Goal: Task Accomplishment & Management: Manage account settings

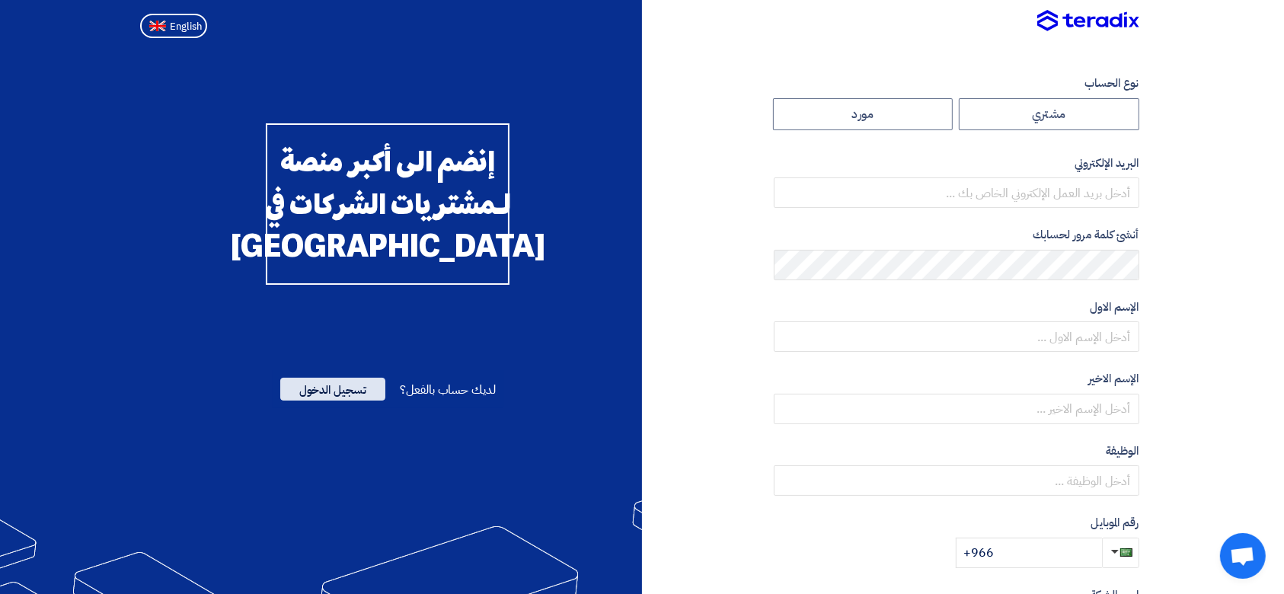
click at [346, 401] on span "تسجيل الدخول" at bounding box center [332, 389] width 105 height 23
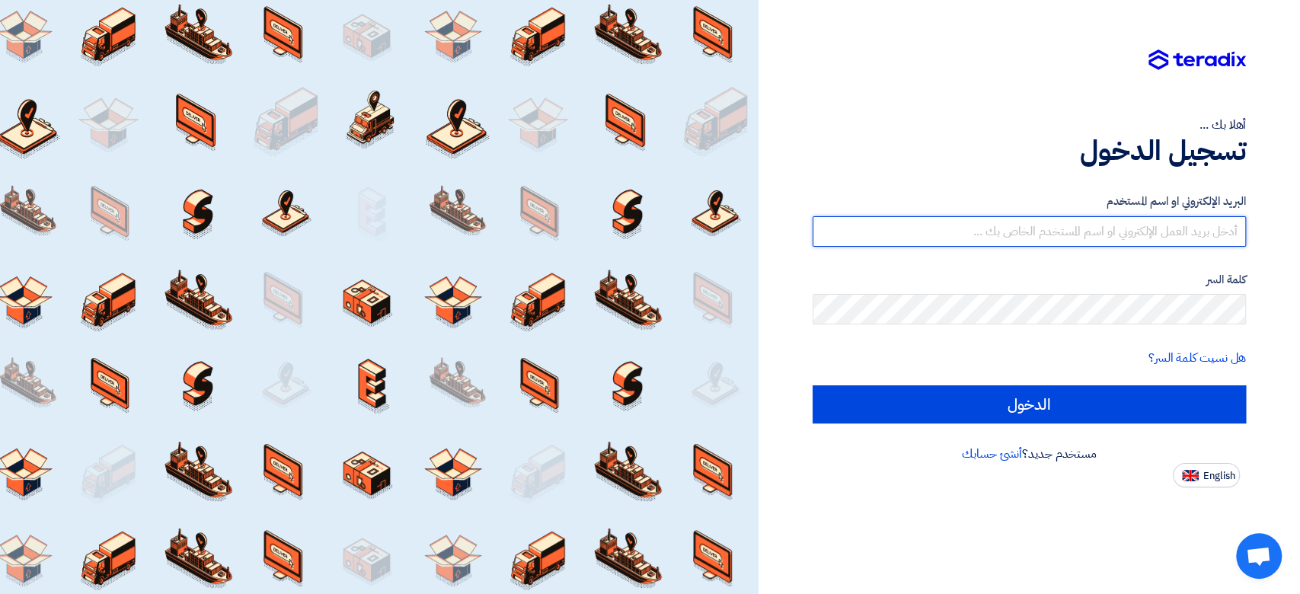
type input "[PERSON_NAME][EMAIL_ADDRESS][DOMAIN_NAME]"
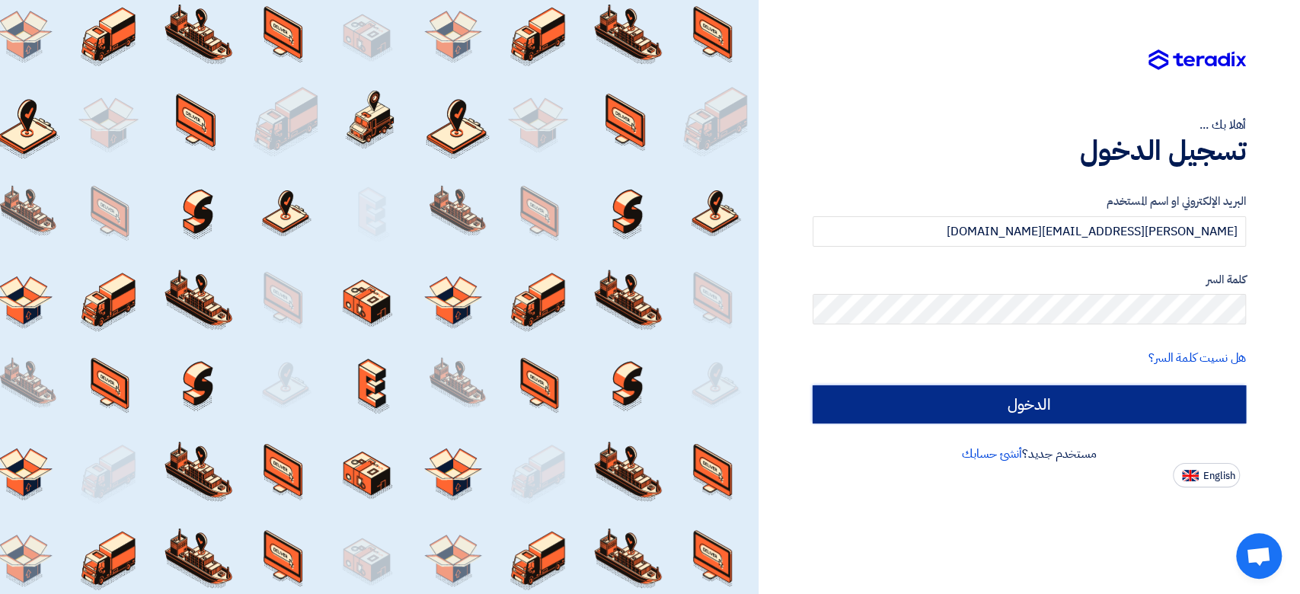
click at [1070, 417] on input "الدخول" at bounding box center [1029, 404] width 433 height 38
type input "Sign in"
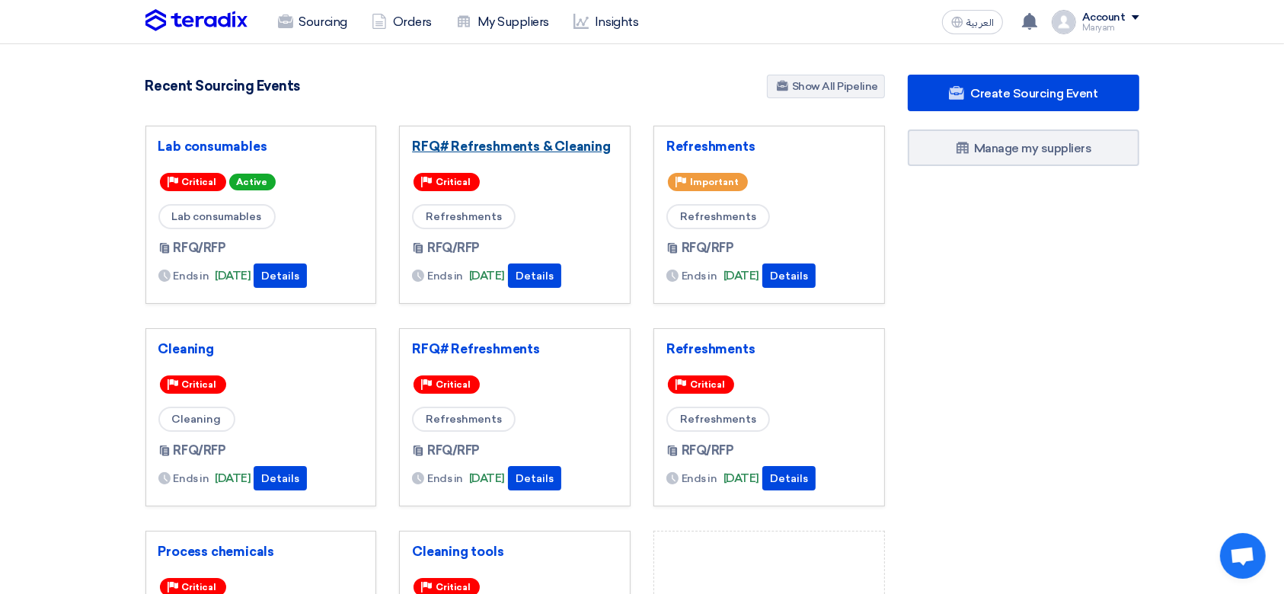
click at [546, 149] on link "RFQ# Refreshments & Cleaning" at bounding box center [515, 146] width 206 height 15
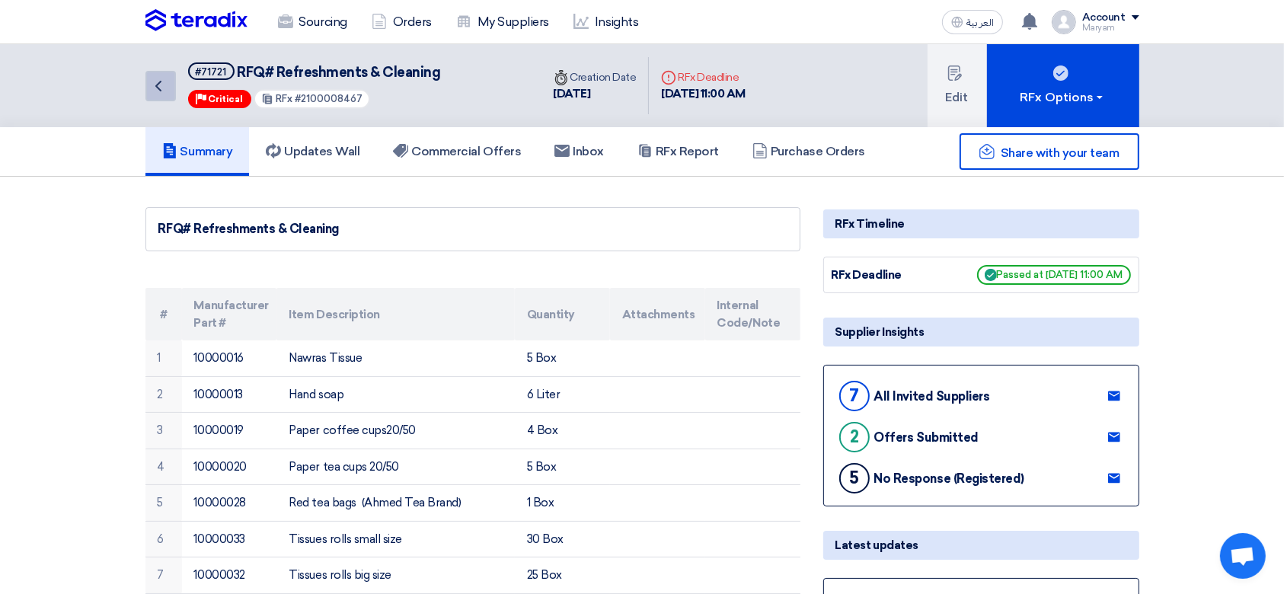
click at [171, 87] on link "Back" at bounding box center [160, 86] width 30 height 30
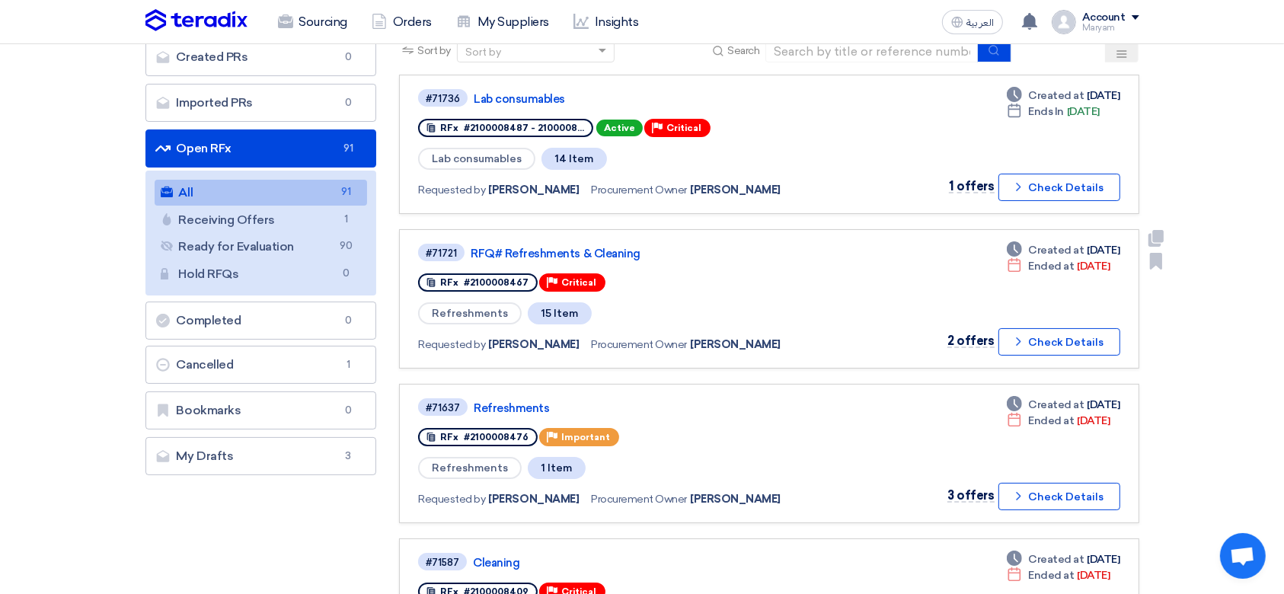
scroll to position [203, 0]
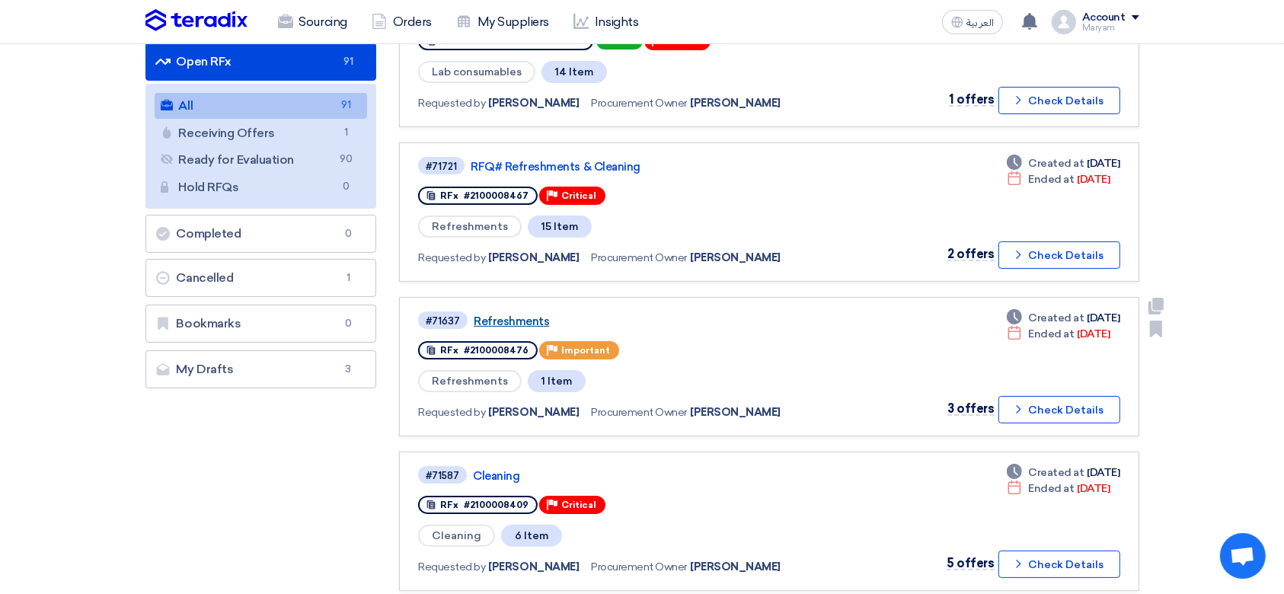
click at [488, 317] on link "Refreshments" at bounding box center [664, 322] width 381 height 14
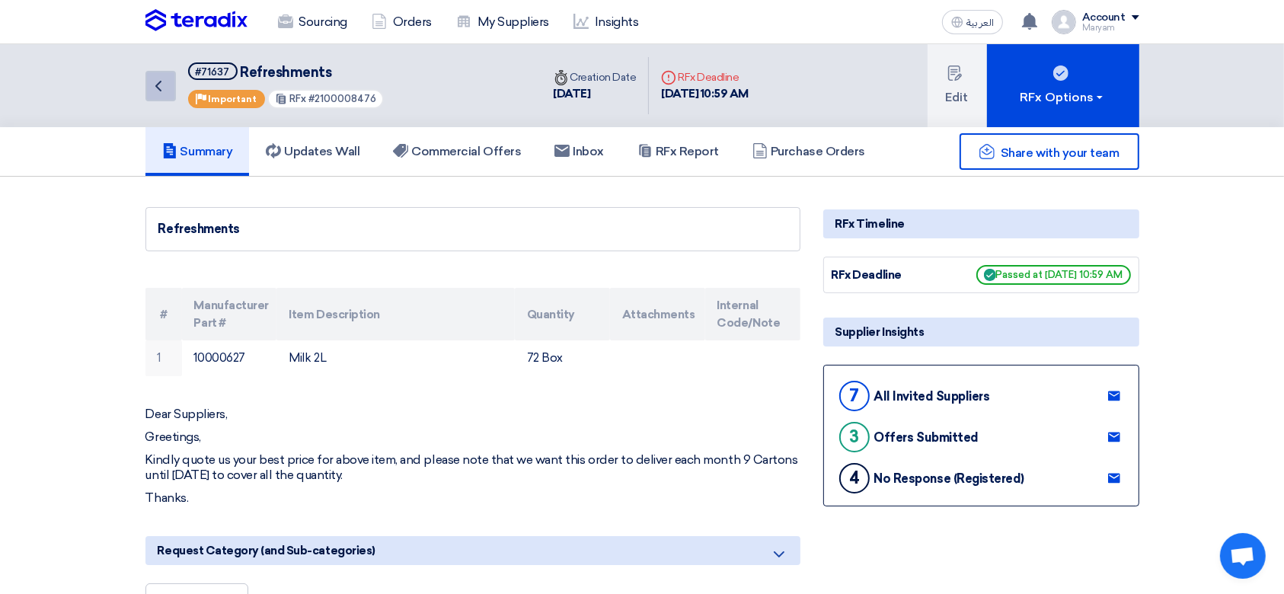
click at [155, 82] on icon "Back" at bounding box center [158, 86] width 18 height 18
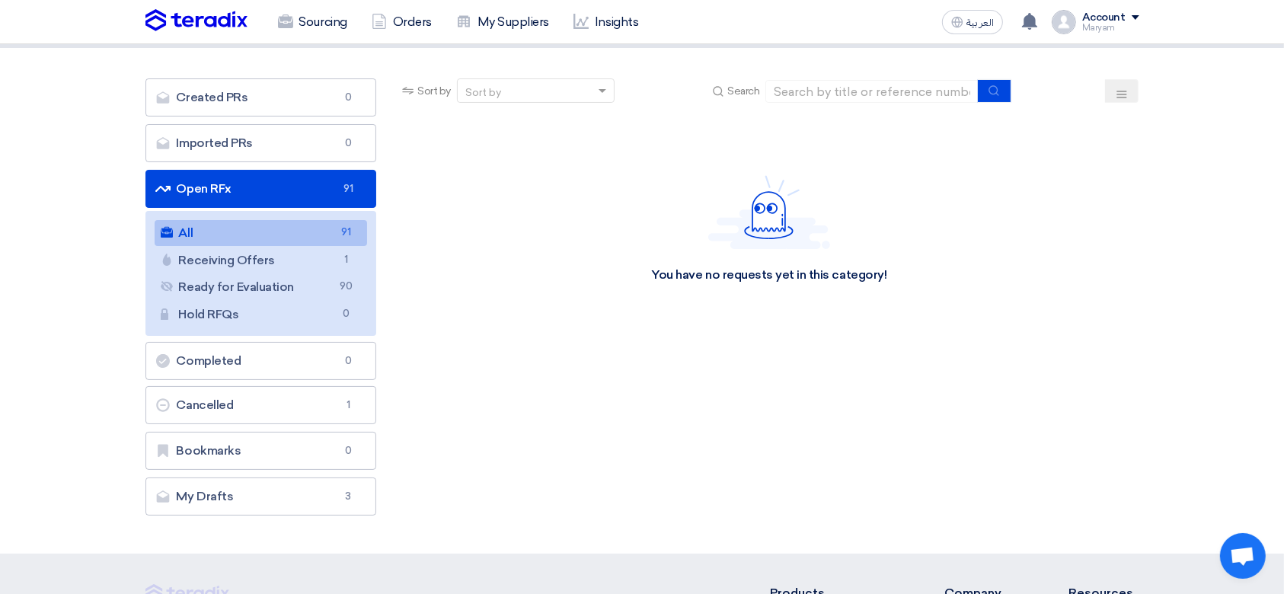
scroll to position [101, 0]
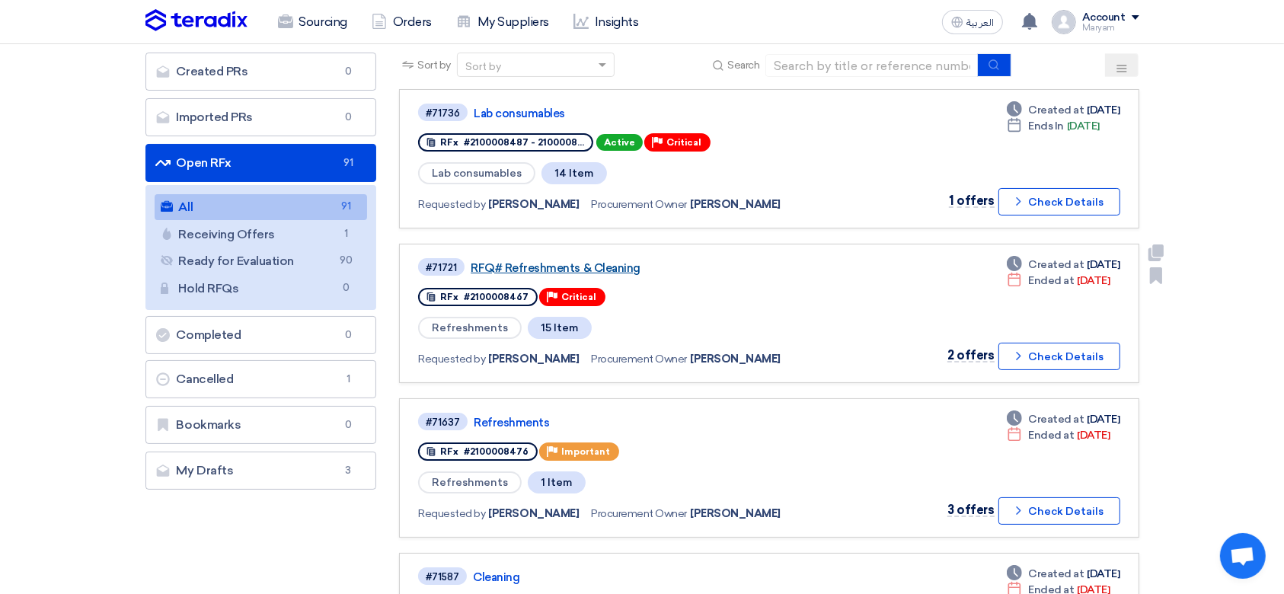
click at [585, 268] on link "RFQ# Refreshments & Cleaning" at bounding box center [661, 268] width 381 height 14
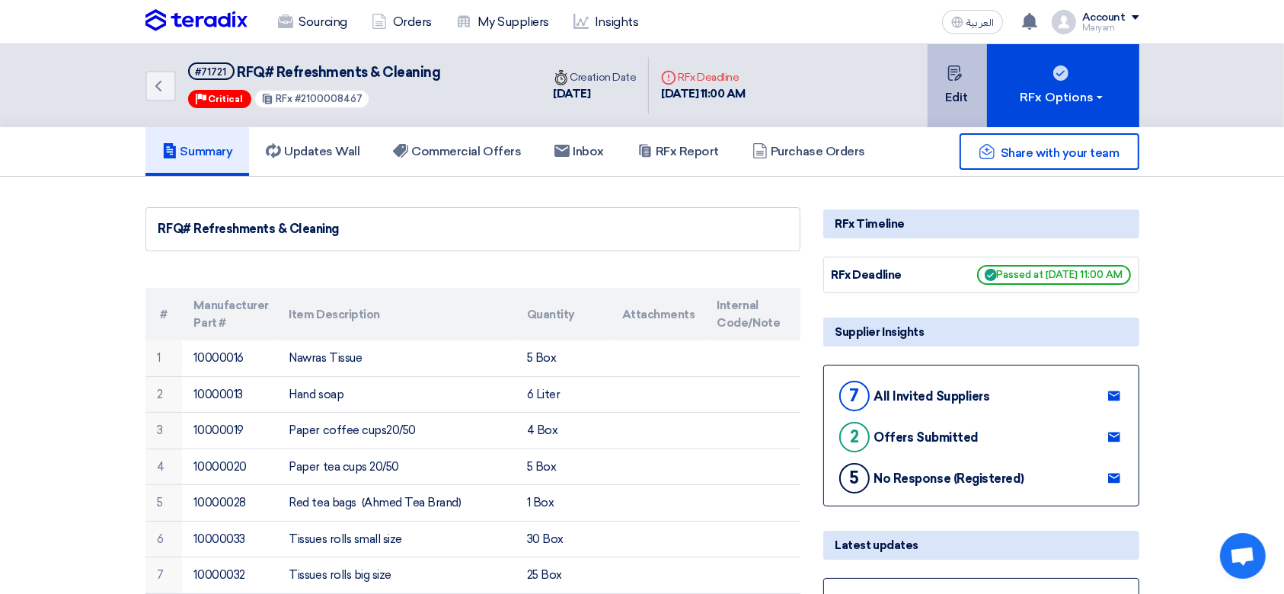
click at [955, 89] on button "Edit" at bounding box center [957, 85] width 59 height 83
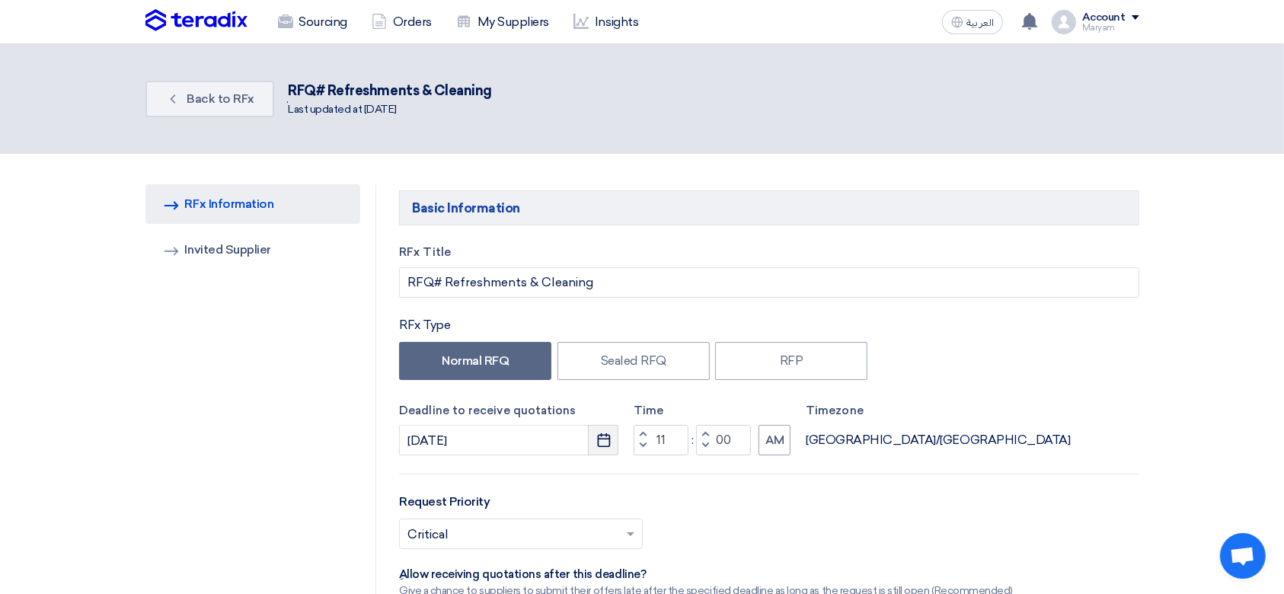
click at [610, 445] on icon "Pick a date" at bounding box center [603, 440] width 15 height 15
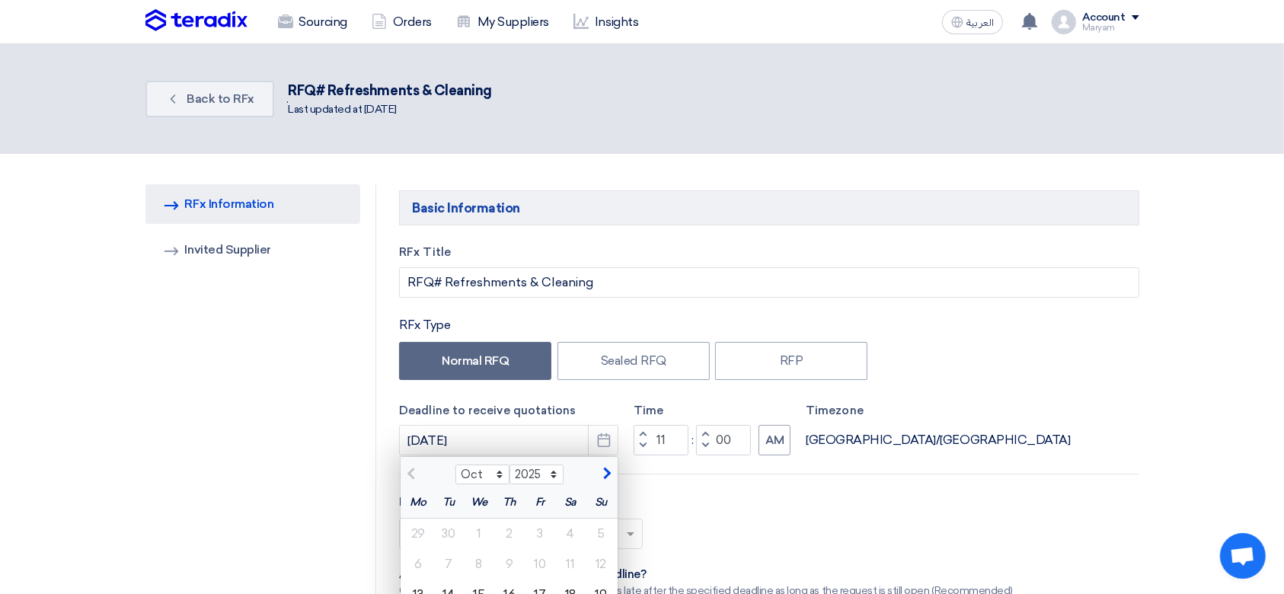
scroll to position [101, 0]
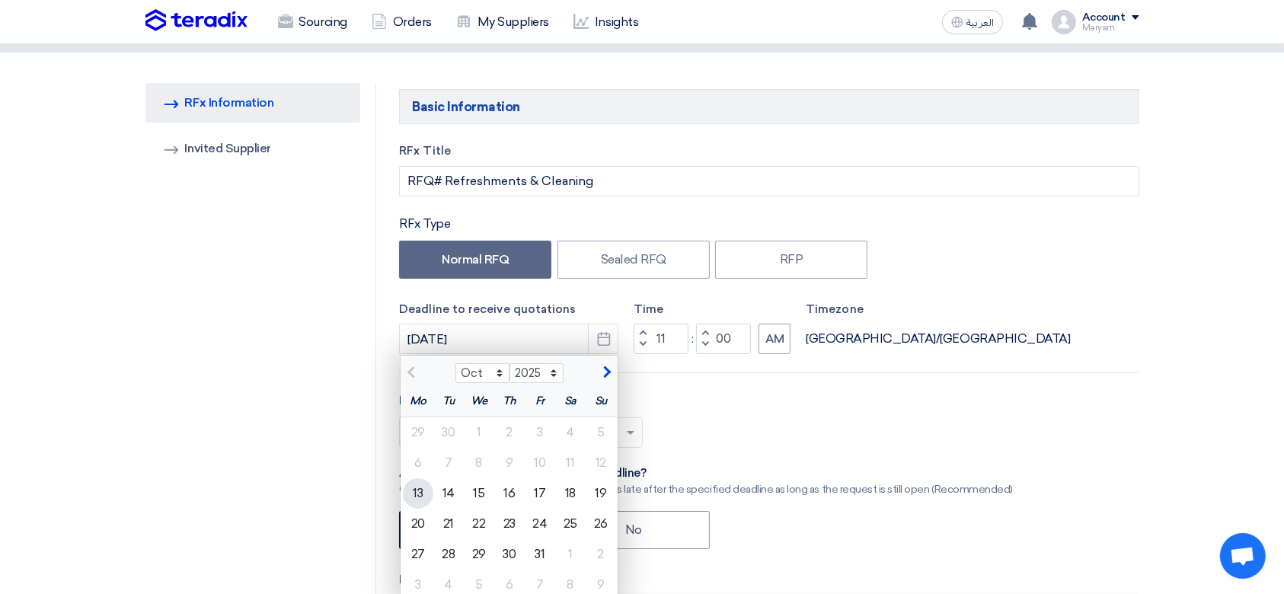
click at [418, 490] on div "13" at bounding box center [418, 493] width 30 height 30
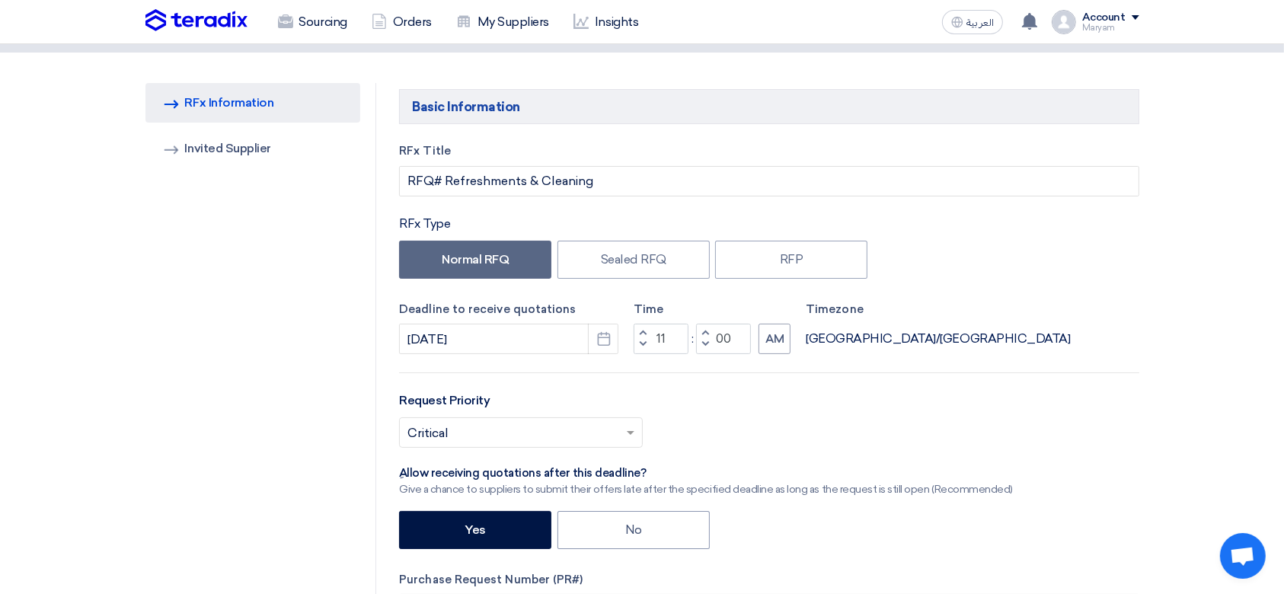
type input "[DATE]"
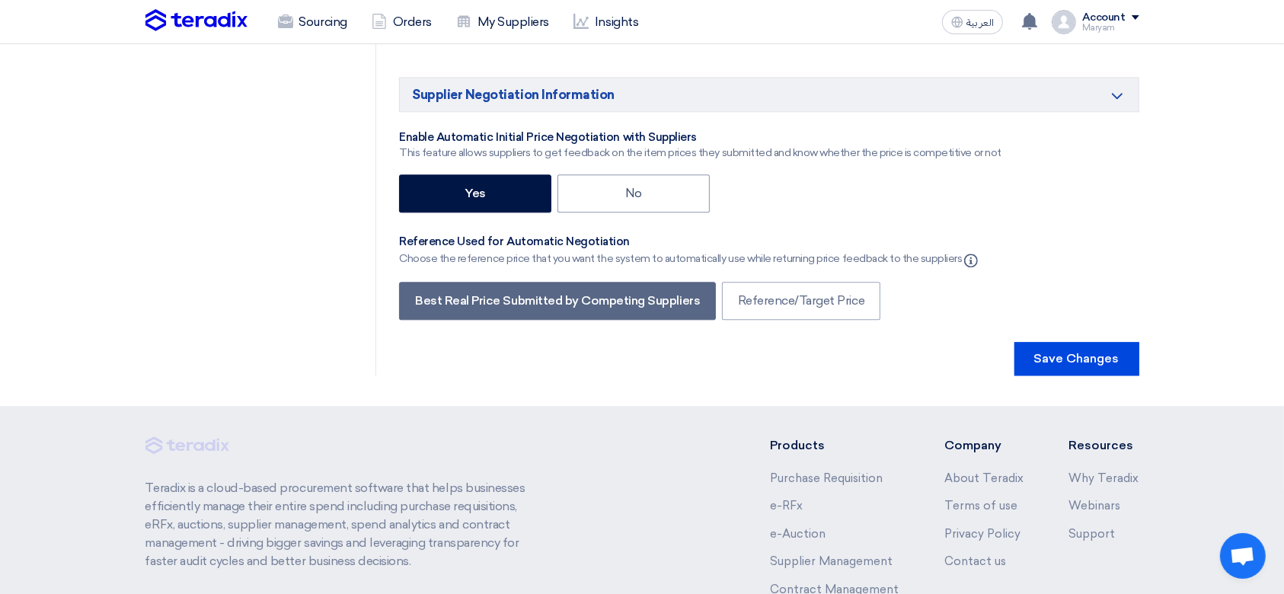
scroll to position [3688, 0]
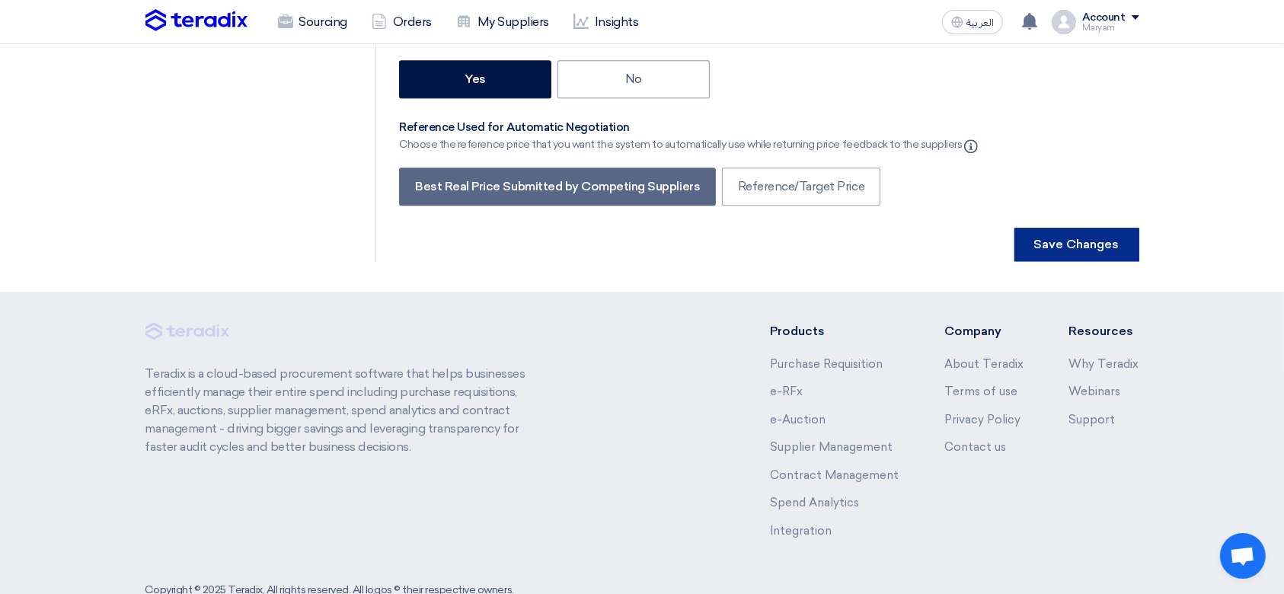
click at [1044, 228] on button "Save Changes" at bounding box center [1076, 245] width 125 height 34
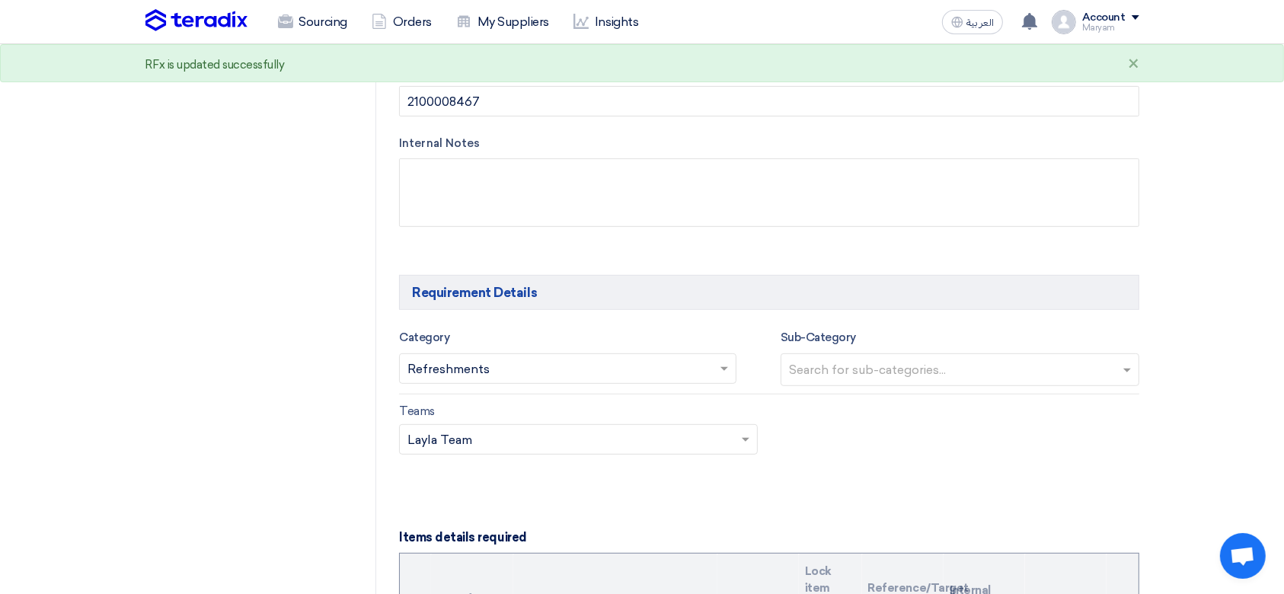
scroll to position [0, 0]
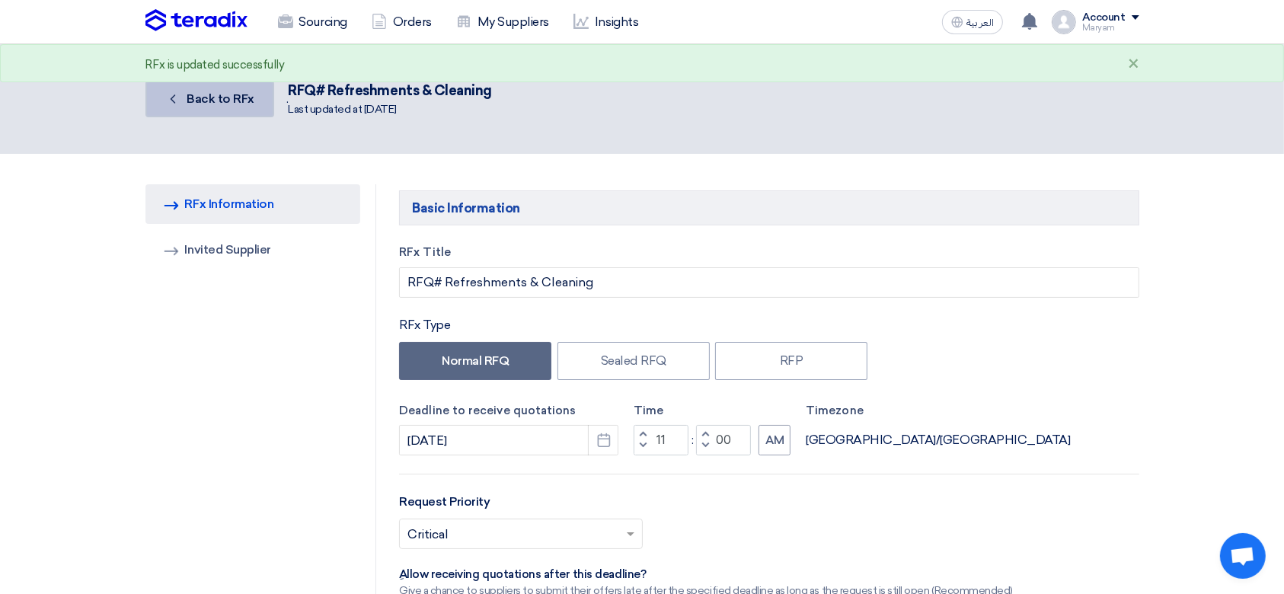
click at [189, 94] on span "Back to RFx" at bounding box center [221, 98] width 68 height 14
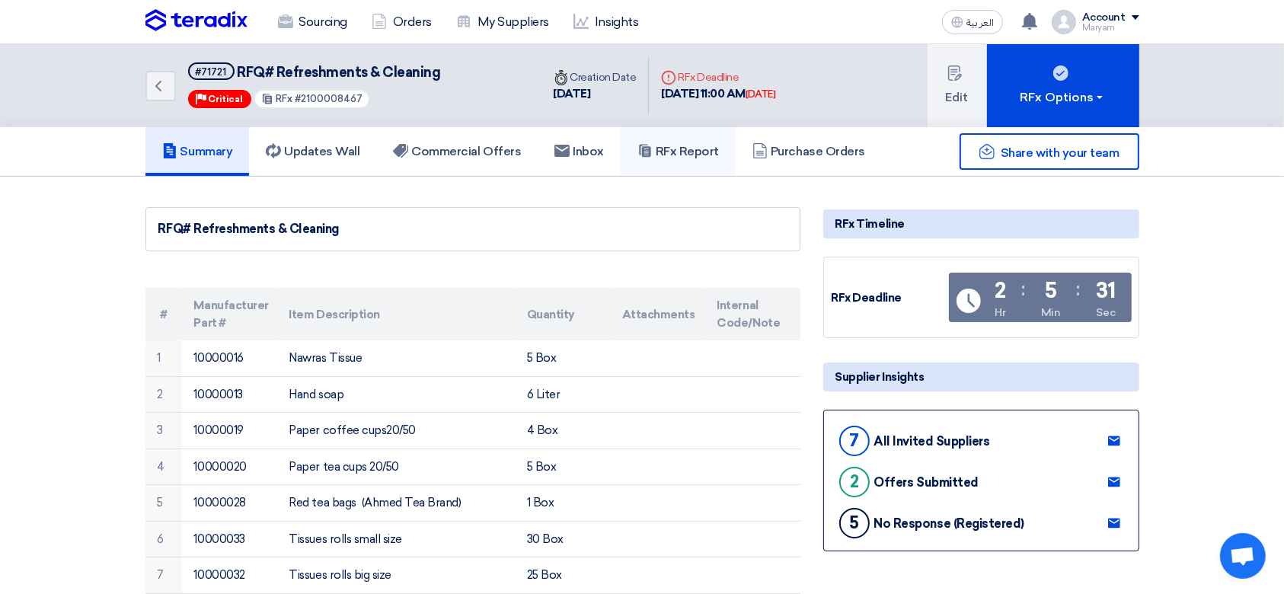
click at [650, 150] on use at bounding box center [644, 151] width 11 height 13
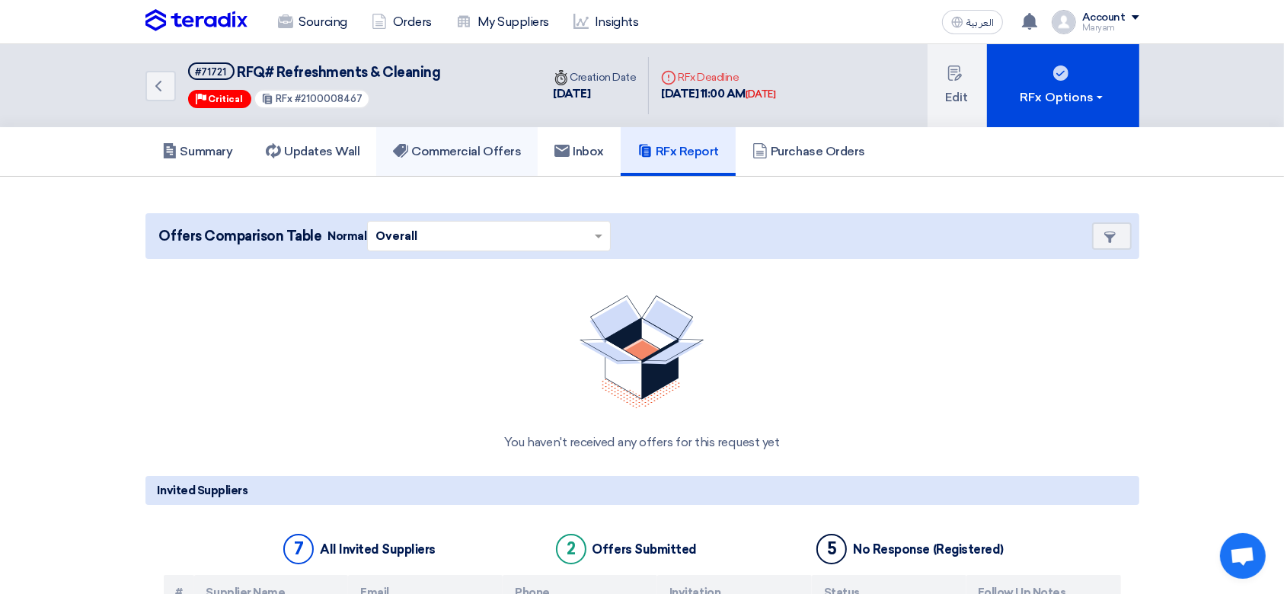
click at [500, 144] on h5 "Commercial Offers" at bounding box center [457, 151] width 128 height 15
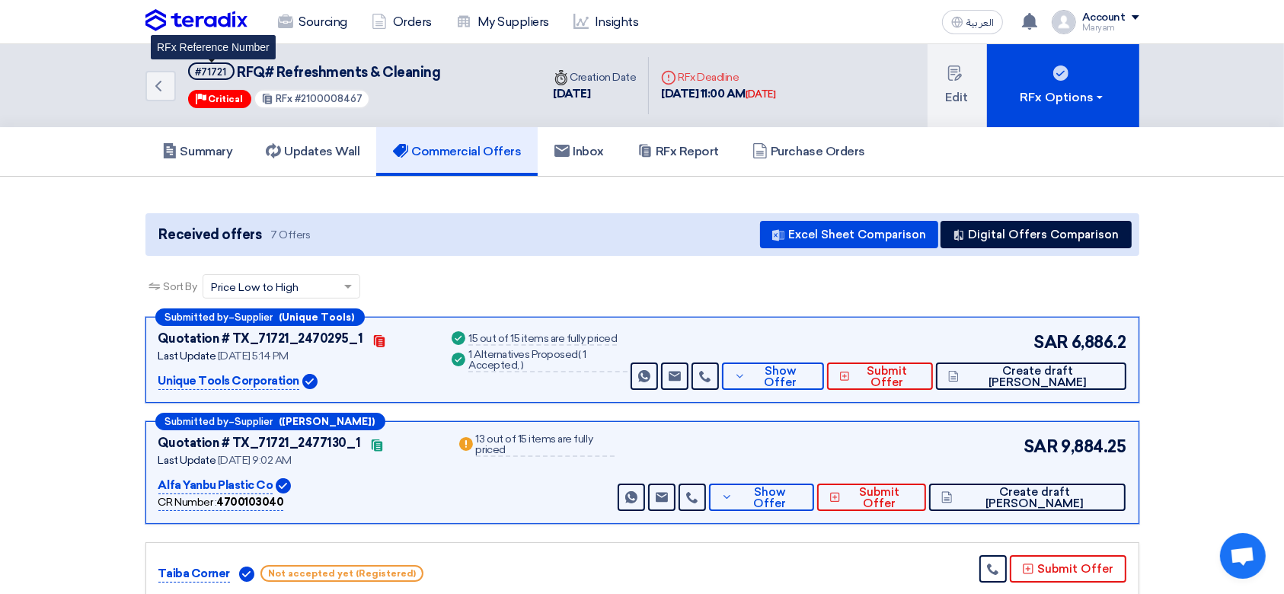
click at [213, 69] on div "#71721" at bounding box center [211, 72] width 31 height 10
copy span "#71721"
click at [586, 573] on div "Taiba Corner Not accepted yet (Registered)" at bounding box center [642, 568] width 968 height 27
